Goal: Task Accomplishment & Management: Complete application form

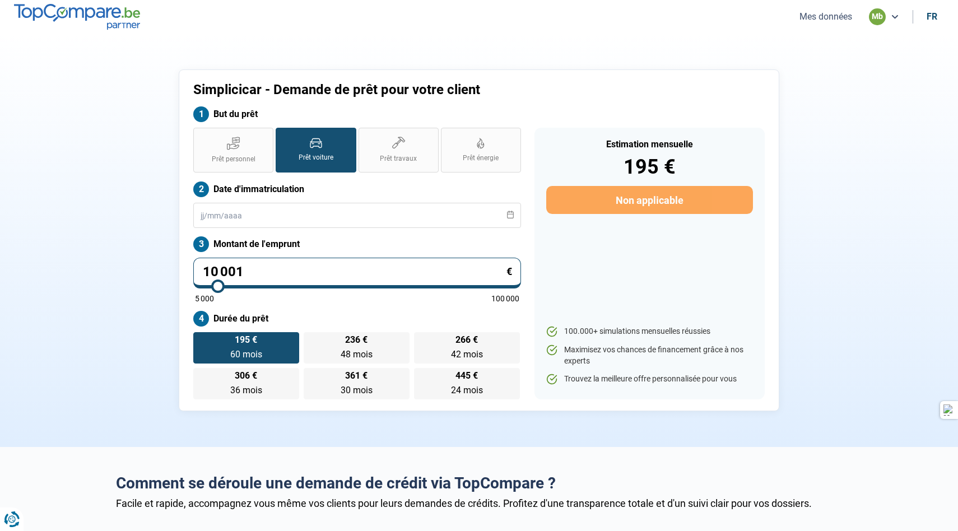
click at [485, 86] on h1 "Simplicicar - Demande de prêt pour votre client" at bounding box center [405, 90] width 425 height 16
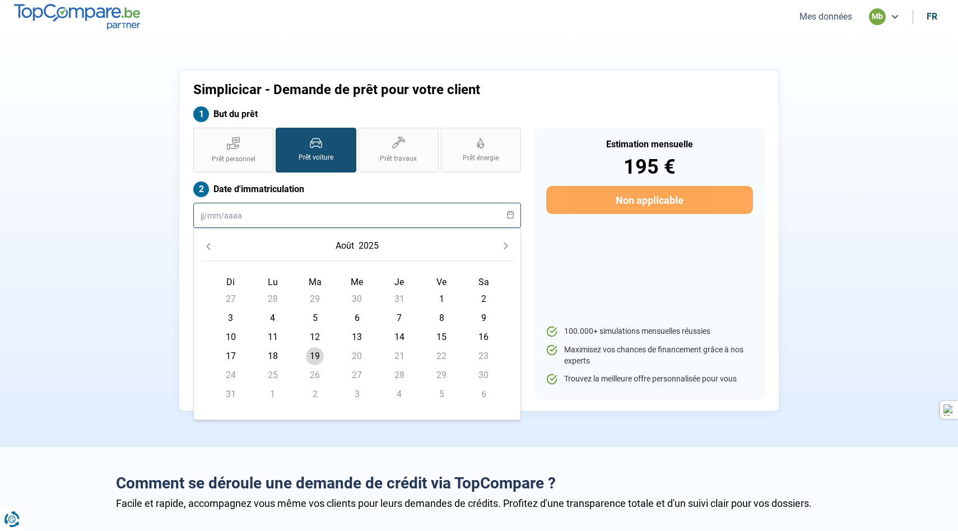
click at [404, 216] on input "text" at bounding box center [357, 215] width 328 height 25
click at [516, 87] on h1 "Simplicicar - Demande de prêt pour votre client" at bounding box center [405, 90] width 425 height 16
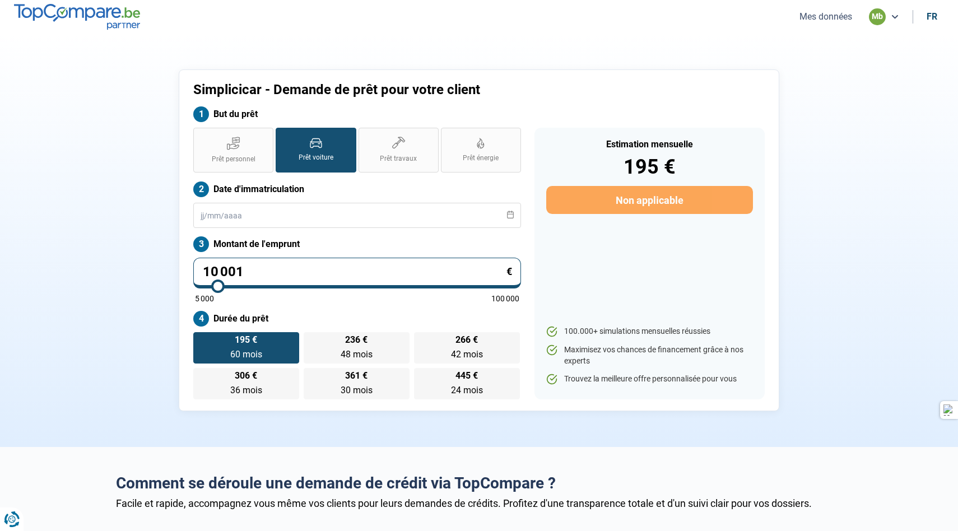
click at [328, 264] on input "10 001" at bounding box center [357, 273] width 328 height 31
drag, startPoint x: 328, startPoint y: 264, endPoint x: 189, endPoint y: 263, distance: 139.0
click at [189, 263] on div "Prêt personnel Prêt voiture Prêt travaux Prêt énergie Prêt voiture Date d'immat…" at bounding box center [357, 264] width 341 height 272
type input "2"
type input "5000"
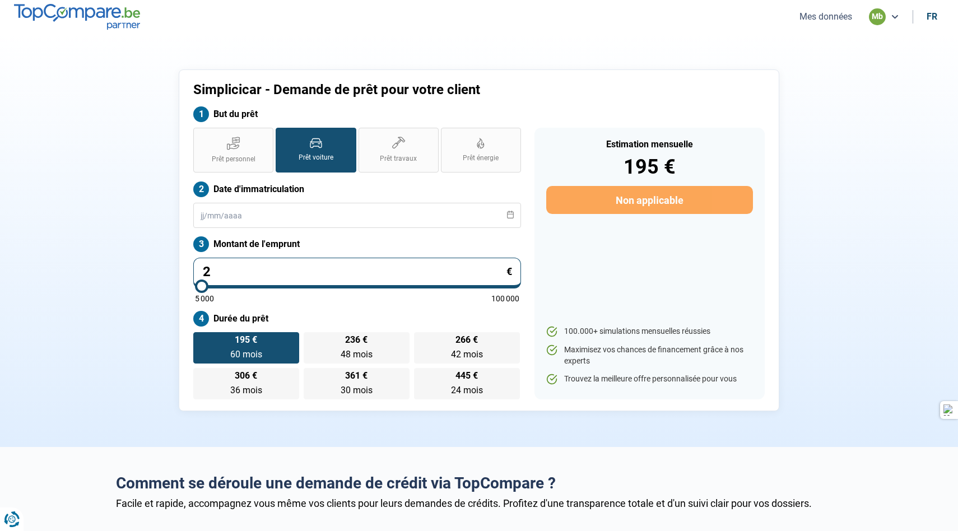
type input "26"
type input "5000"
type input "269"
type input "5000"
type input "2 699"
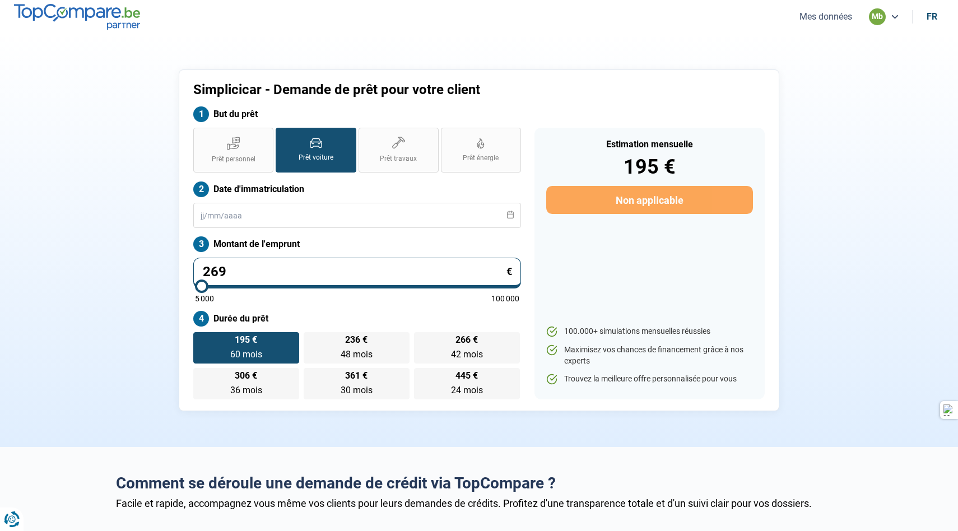
type input "5000"
type input "26 999"
type input "27000"
type input "26 999"
type input "27000"
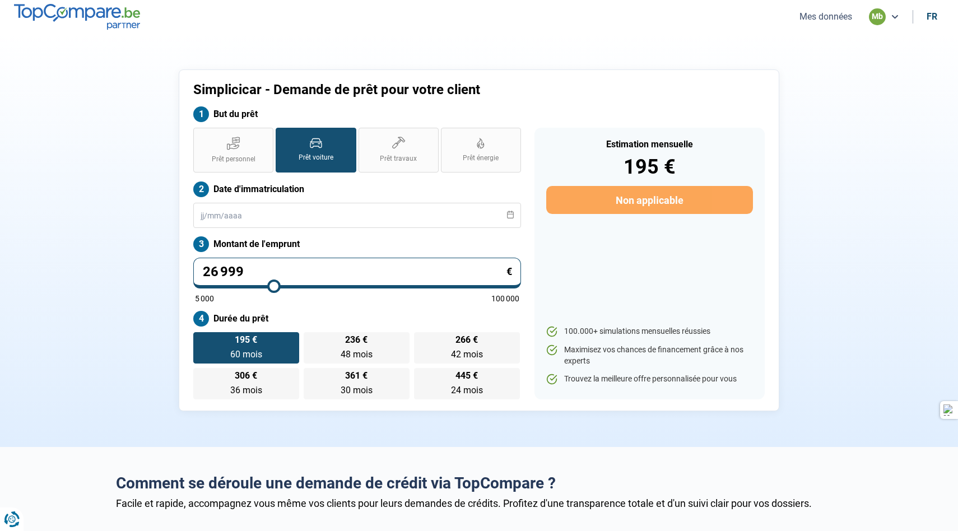
click at [302, 235] on div "Prêt personnel Prêt voiture Prêt travaux Prêt énergie Prêt voiture Date d'immat…" at bounding box center [357, 264] width 341 height 272
click at [298, 214] on input "text" at bounding box center [357, 215] width 328 height 25
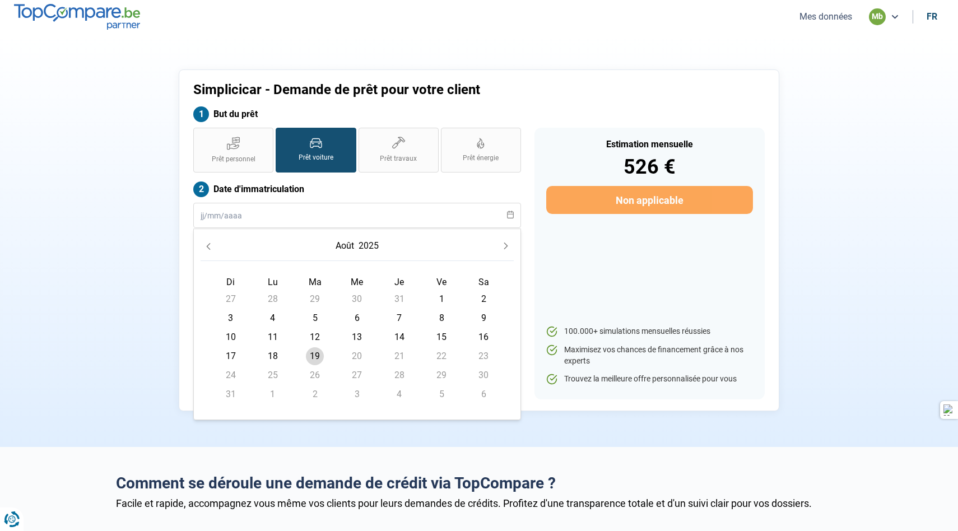
click at [375, 248] on button "2025" at bounding box center [368, 246] width 25 height 20
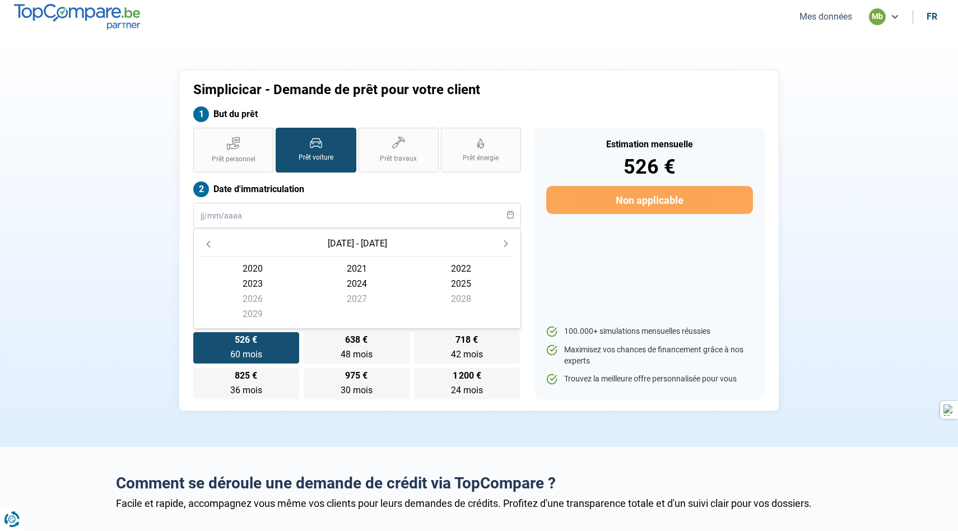
click at [305, 276] on span "2022" at bounding box center [253, 283] width 104 height 15
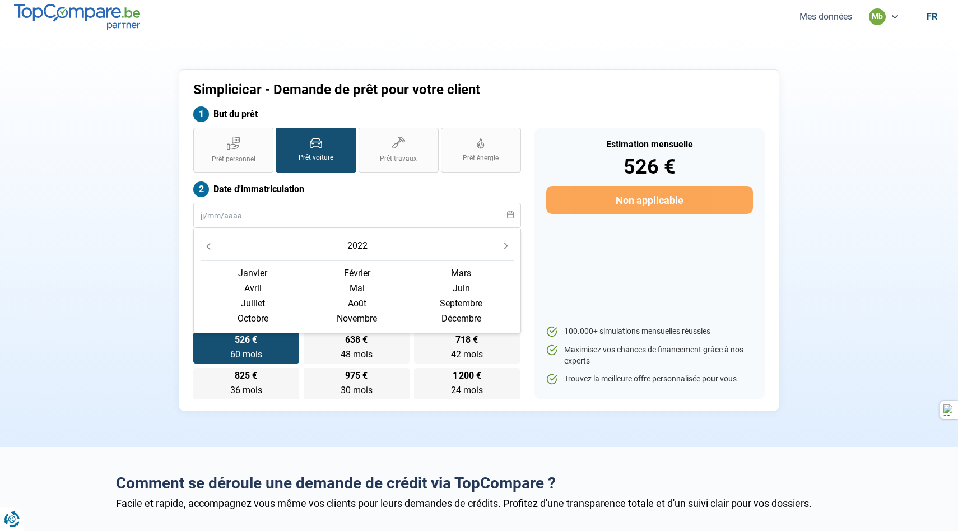
click at [409, 301] on span "août" at bounding box center [461, 303] width 104 height 15
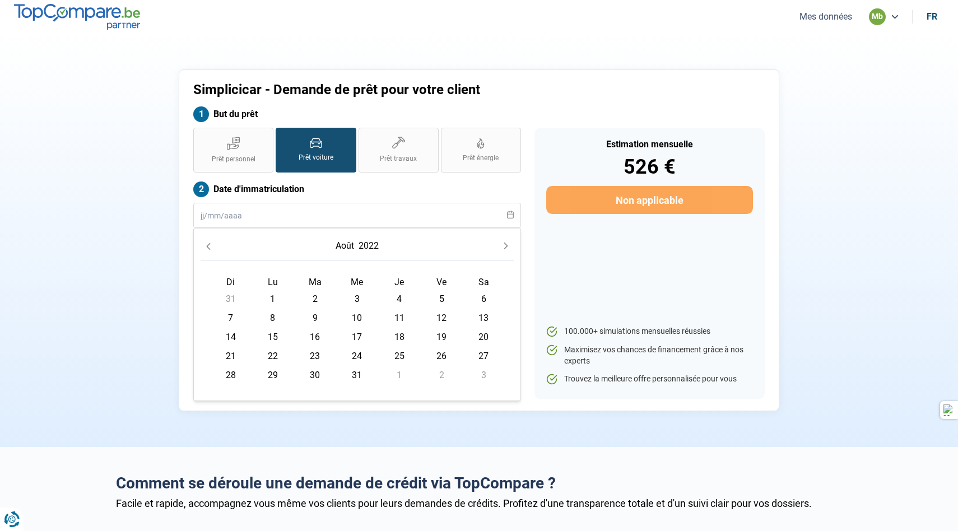
click at [398, 320] on span "11" at bounding box center [400, 318] width 18 height 18
type input "[DATE]"
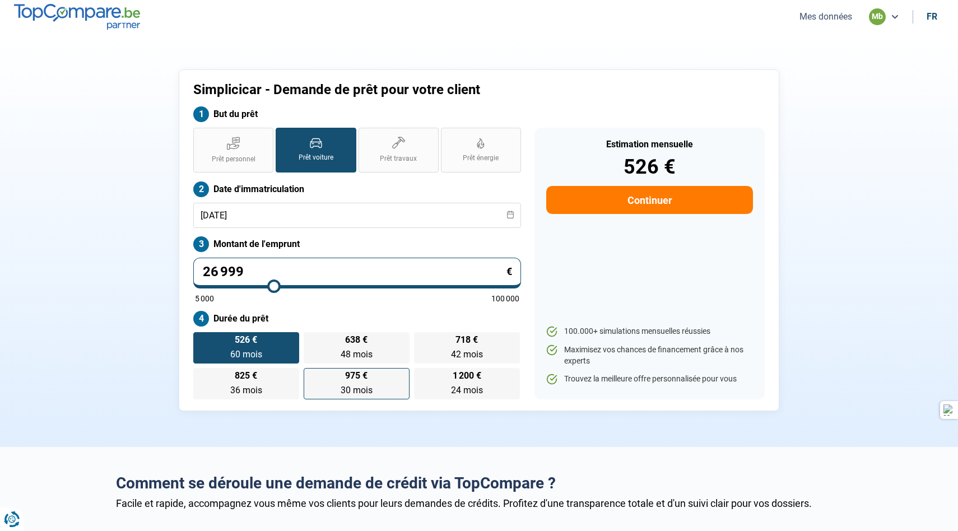
click at [395, 368] on label "975 € 30 mois 30 mois" at bounding box center [357, 383] width 106 height 31
click at [311, 368] on input "975 € 30 mois 30 mois" at bounding box center [307, 371] width 7 height 7
radio input "true"
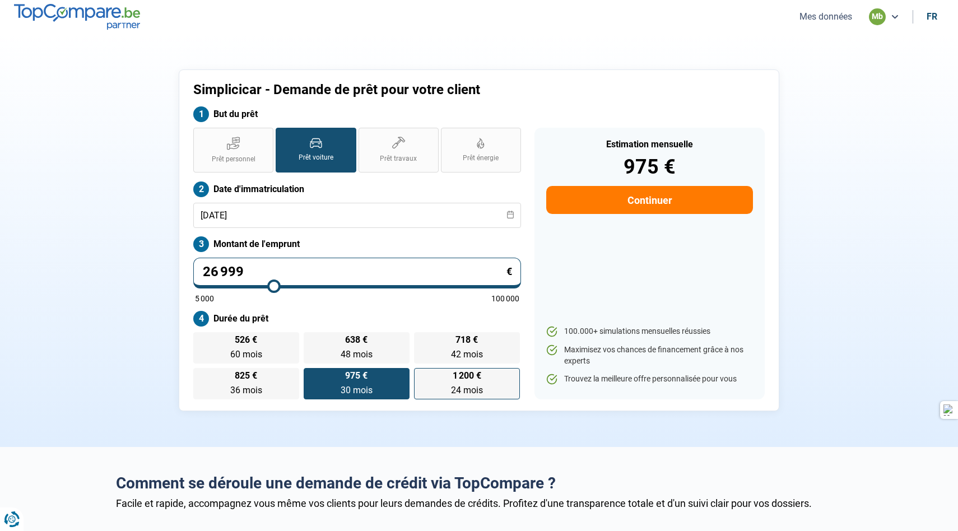
click at [433, 376] on label "1 200 € 24 mois 24 mois" at bounding box center [467, 383] width 106 height 31
click at [421, 375] on input "1 200 € 24 mois 24 mois" at bounding box center [417, 371] width 7 height 7
radio input "true"
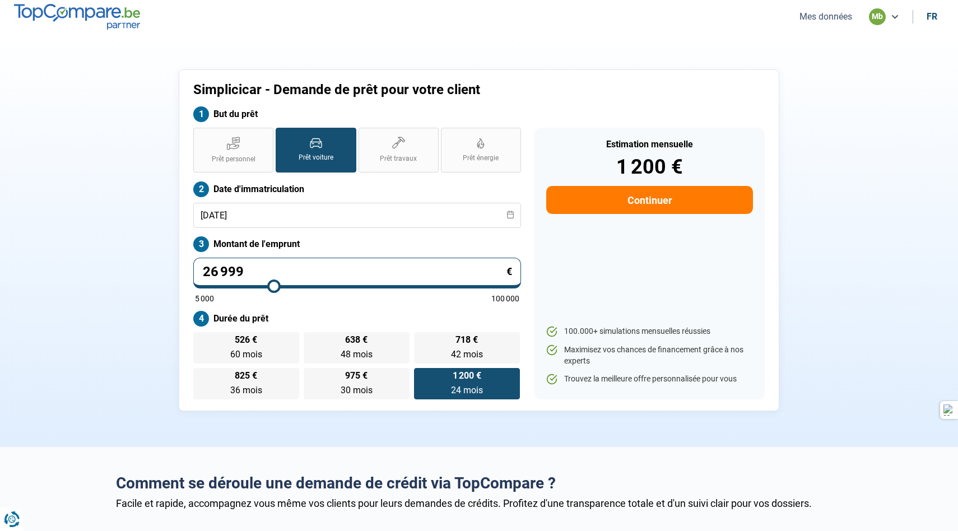
click at [330, 367] on div "526 € 60 mois 60 mois 638 € 48 mois 48 mois 718 € 42 mois 42 mois 825 € 36 mois…" at bounding box center [357, 365] width 328 height 67
click at [318, 346] on label "638 € 48 mois 48 mois" at bounding box center [357, 347] width 106 height 31
click at [311, 340] on input "638 € 48 mois 48 mois" at bounding box center [307, 335] width 7 height 7
radio input "true"
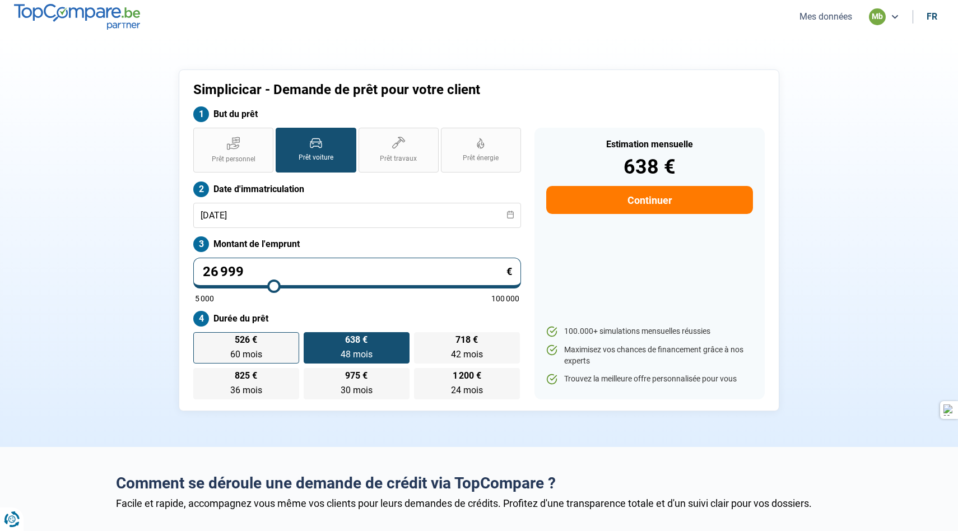
click at [266, 349] on label "526 € 60 mois 60 mois" at bounding box center [246, 347] width 106 height 31
click at [201, 340] on input "526 € 60 mois 60 mois" at bounding box center [196, 335] width 7 height 7
radio input "true"
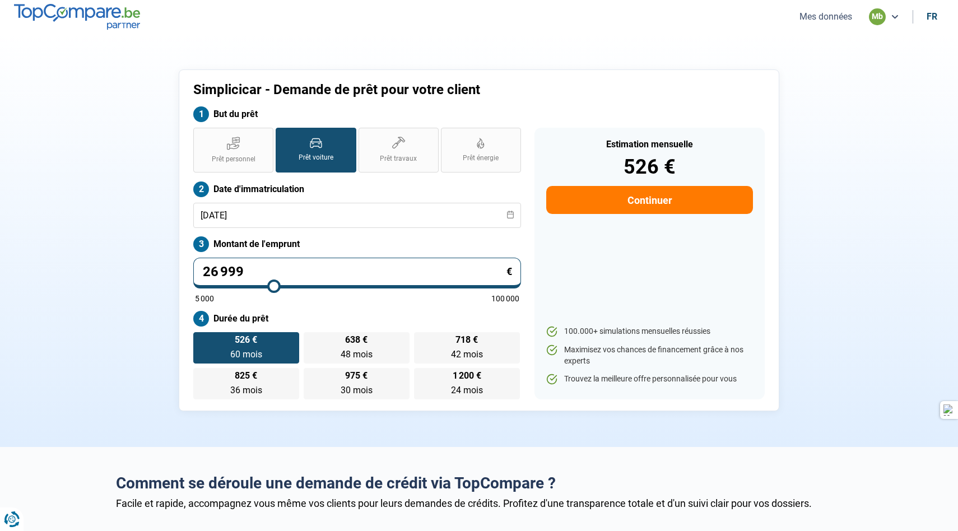
click at [899, 16] on icon at bounding box center [894, 16] width 9 height 9
click at [897, 17] on icon at bounding box center [894, 16] width 9 height 9
click at [836, 17] on button "Mes données" at bounding box center [825, 17] width 59 height 12
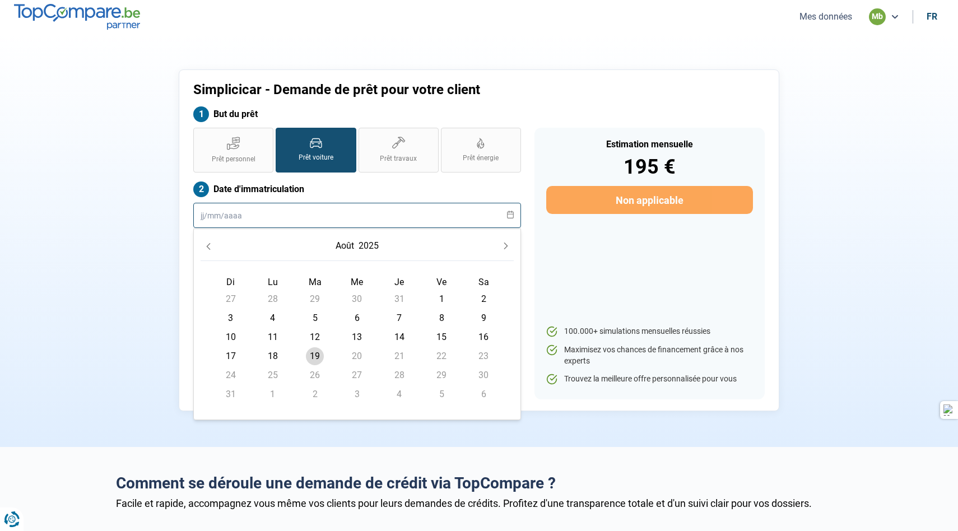
click at [282, 223] on input "text" at bounding box center [357, 215] width 328 height 25
type input "08/2022"
click at [360, 334] on span "13" at bounding box center [357, 337] width 18 height 18
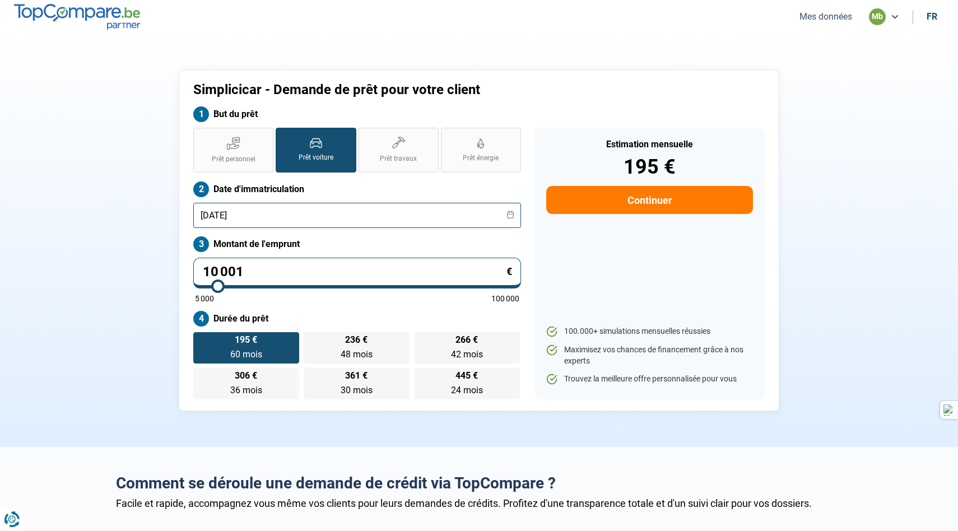
type input "[DATE]"
click at [382, 193] on label "Date d'immatriculation" at bounding box center [357, 190] width 328 height 16
drag, startPoint x: 318, startPoint y: 275, endPoint x: 169, endPoint y: 273, distance: 148.5
click at [169, 273] on div "Simplicicar - Demande de prêt pour votre client But du prêt Prêt personnel Prêt…" at bounding box center [479, 240] width 740 height 342
type input "2"
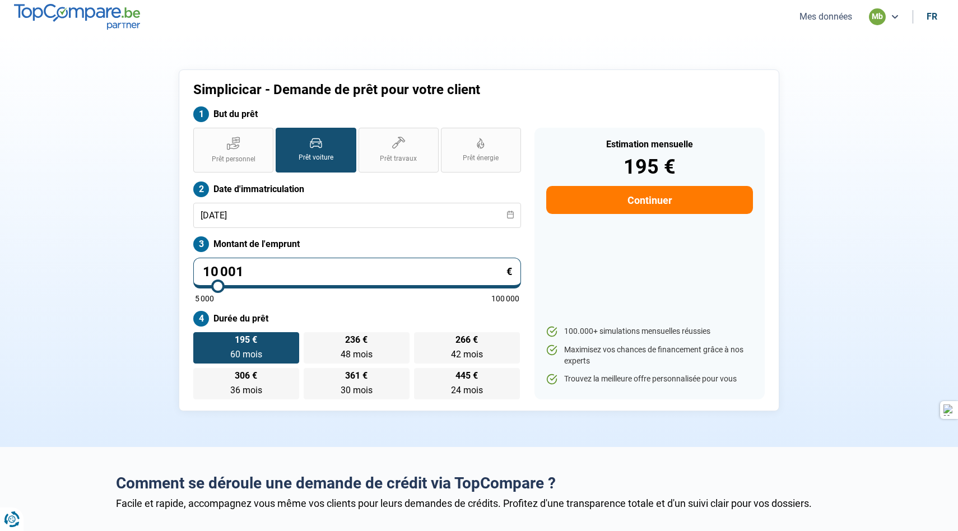
type input "5000"
type input "26"
type input "5000"
type input "269"
type input "5000"
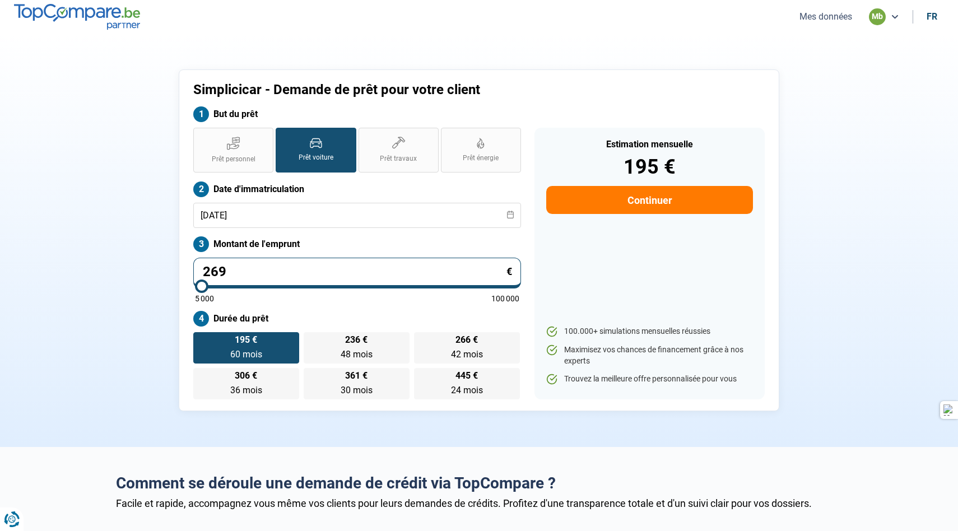
type input "2 699"
type input "5000"
type input "26 999"
type input "27000"
type input "26 999"
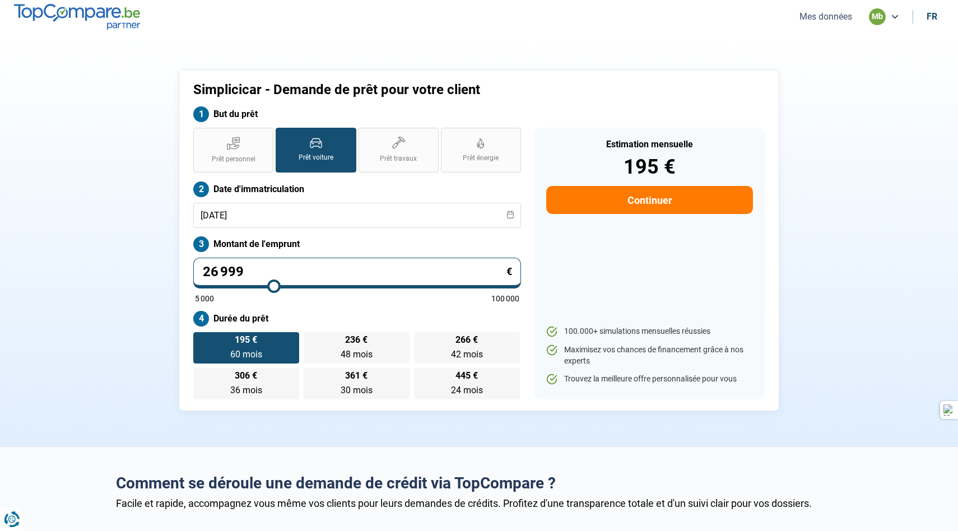
type input "27000"
click at [330, 239] on label "Montant de l'emprunt" at bounding box center [357, 244] width 328 height 16
click at [651, 204] on button "Continuer" at bounding box center [649, 200] width 207 height 28
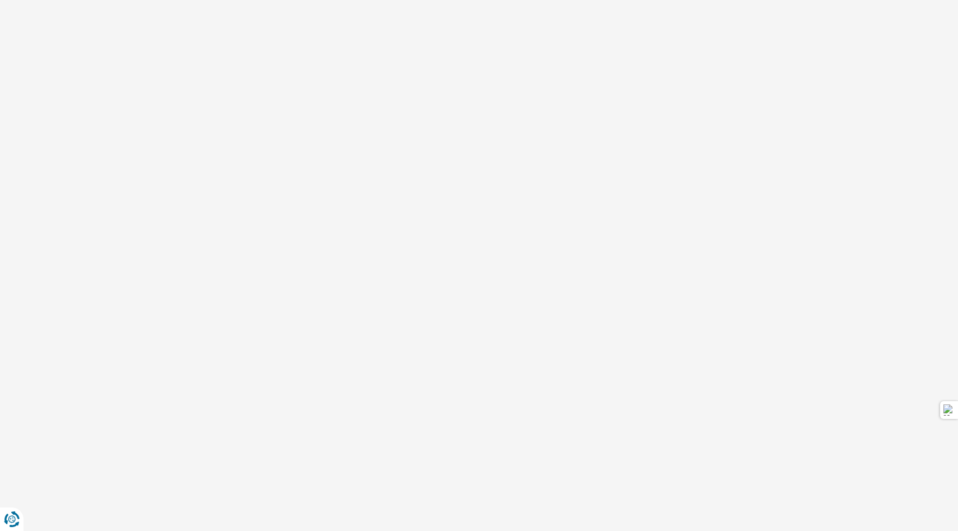
select select "32"
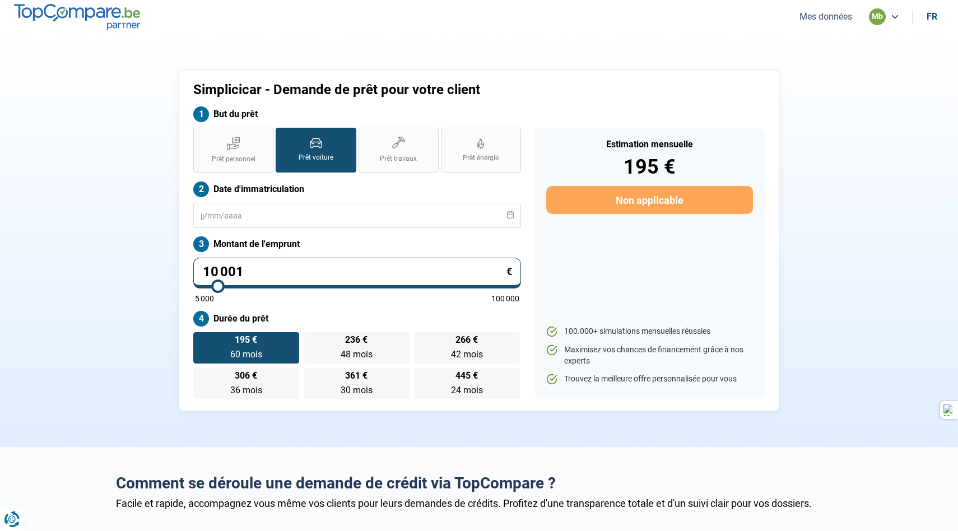
scroll to position [48, 0]
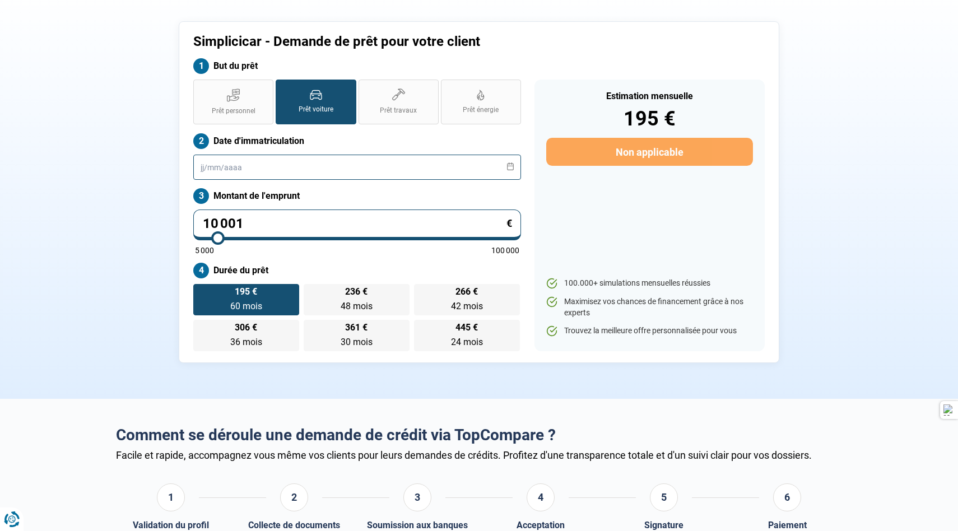
click at [256, 165] on input "text" at bounding box center [357, 167] width 328 height 25
click at [522, 124] on div "Prêt personnel Prêt voiture Prêt travaux Prêt énergie Prêt voiture Date d'immat…" at bounding box center [357, 216] width 341 height 272
click at [250, 91] on label "Prêt personnel" at bounding box center [233, 102] width 80 height 45
click at [201, 87] on input "Prêt personnel" at bounding box center [196, 83] width 7 height 7
radio input "true"
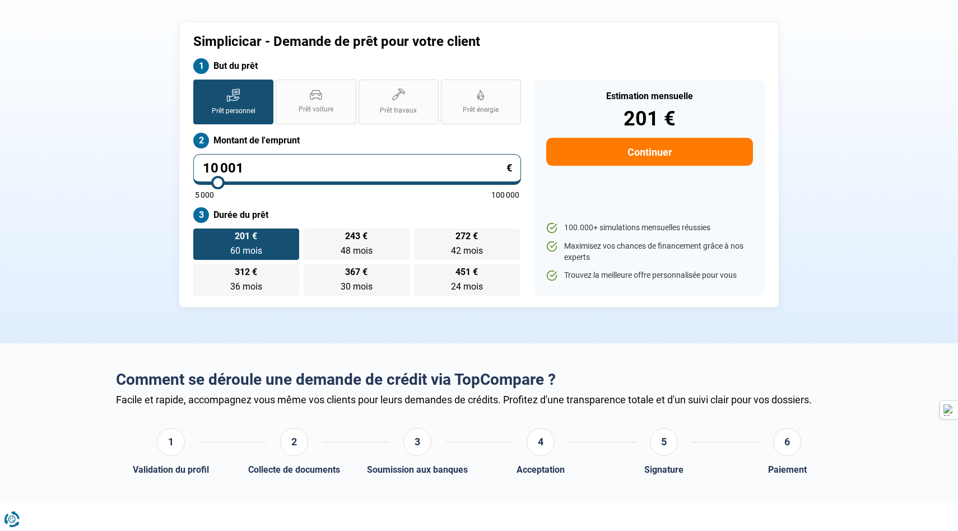
scroll to position [0, 0]
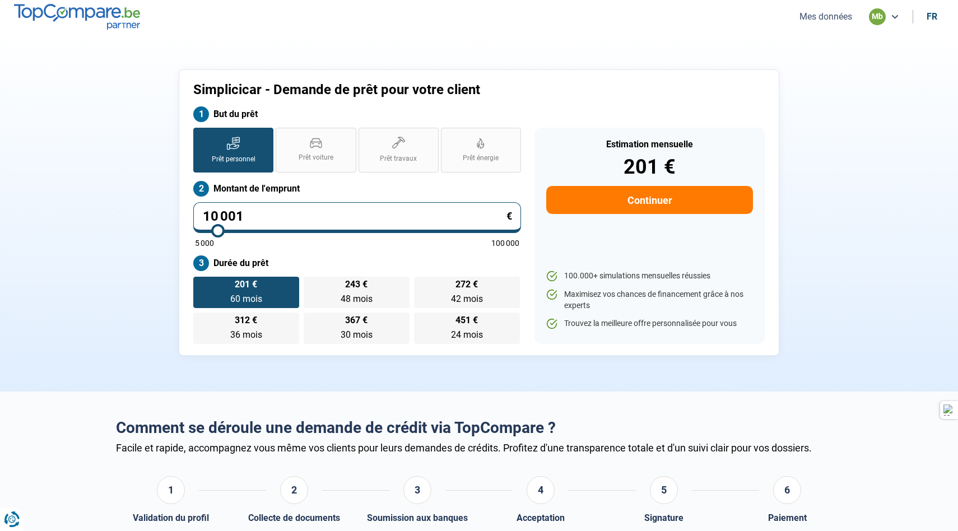
drag, startPoint x: 276, startPoint y: 219, endPoint x: 203, endPoint y: 219, distance: 72.9
click at [203, 219] on input "10 001" at bounding box center [357, 217] width 328 height 31
type input "2"
type input "5000"
type input "26"
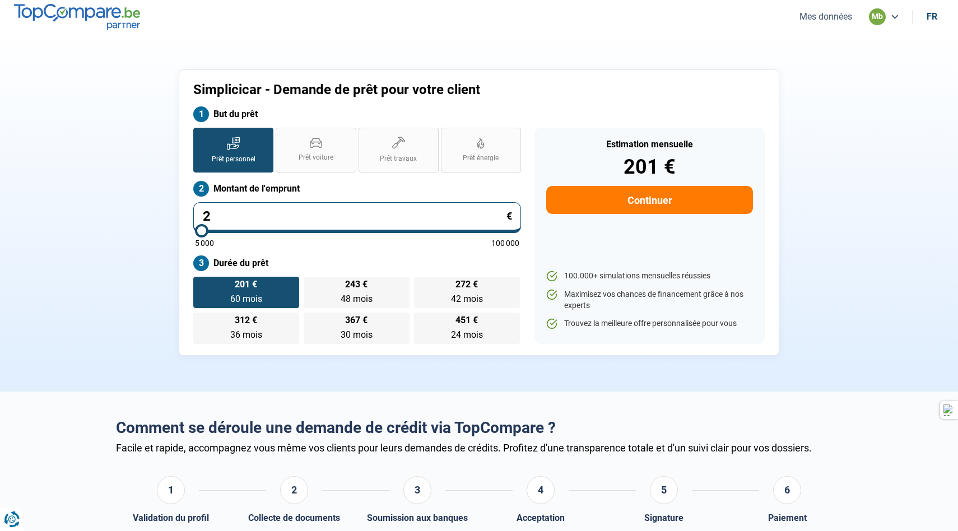
type input "5000"
type input "269"
type input "5000"
type input "2 699"
type input "5000"
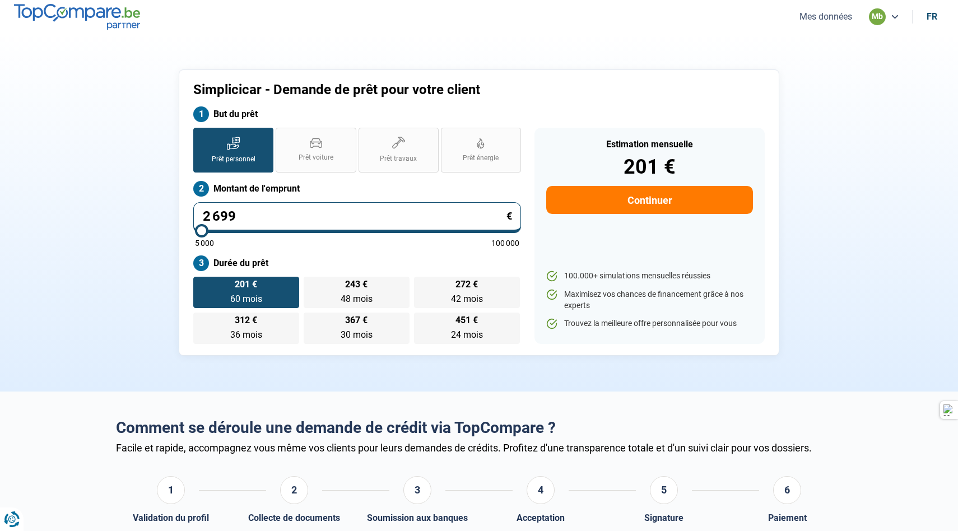
type input "26 999"
type input "27000"
radio input "false"
